Goal: Find specific page/section: Find specific page/section

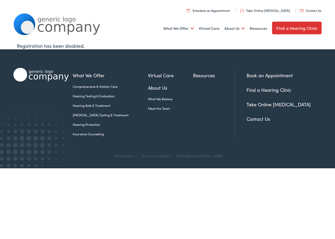
click at [265, 90] on link "Find a Hearing Clinic" at bounding box center [269, 89] width 45 height 7
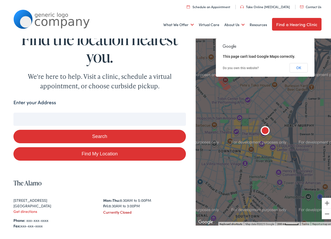
click at [20, 113] on input "Enter your Address" at bounding box center [99, 117] width 173 height 13
type input "3"
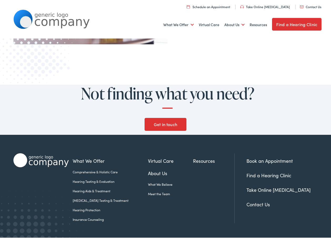
scroll to position [492, 0]
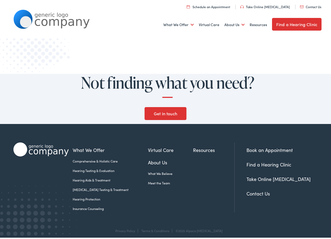
click at [168, 109] on link "Get in touch" at bounding box center [166, 112] width 42 height 13
